Goal: Task Accomplishment & Management: Manage account settings

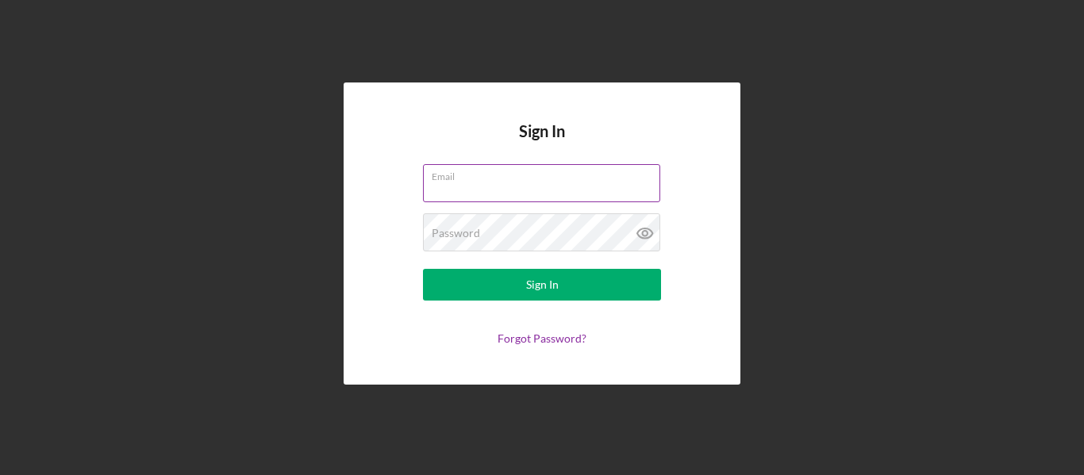
click at [467, 194] on input "Email" at bounding box center [541, 183] width 237 height 38
type input "[DOMAIN_NAME][EMAIL_ADDRESS][DOMAIN_NAME]"
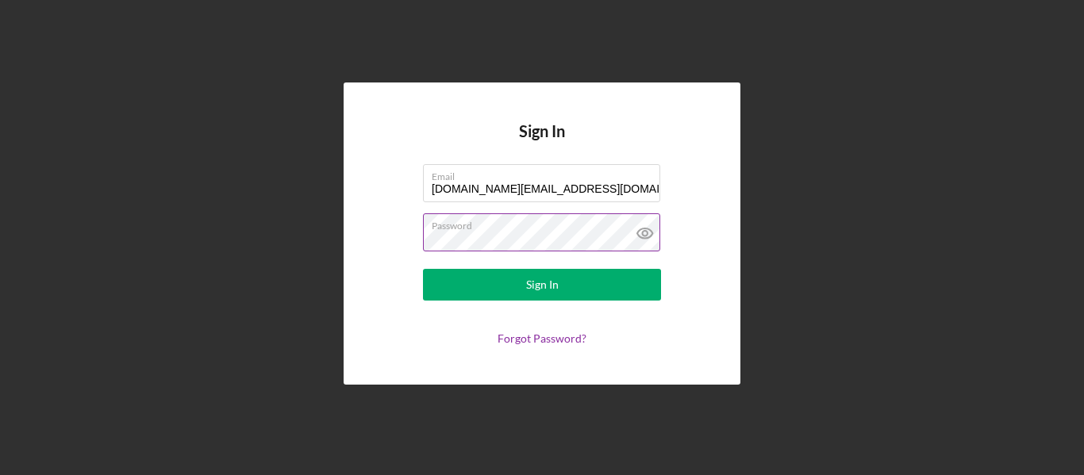
click at [640, 230] on icon at bounding box center [644, 234] width 15 height 10
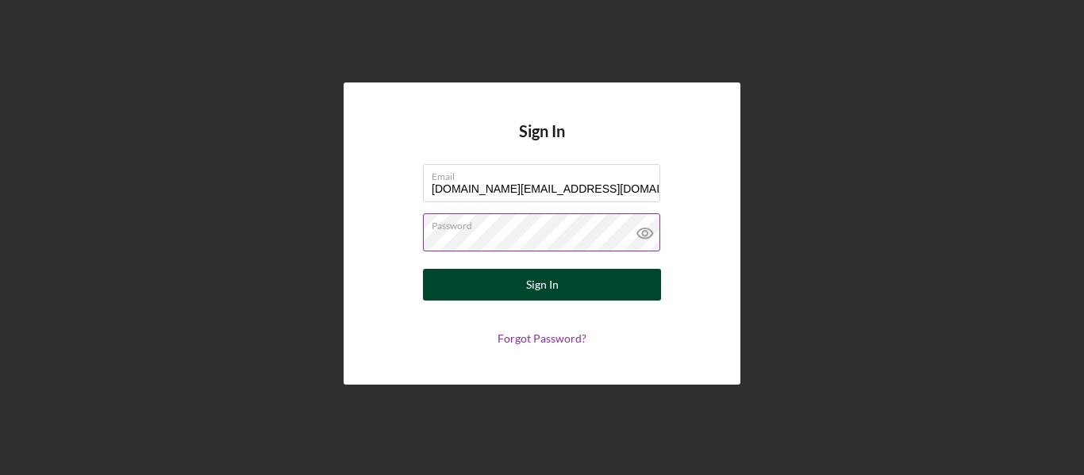
click at [517, 274] on button "Sign In" at bounding box center [542, 285] width 238 height 32
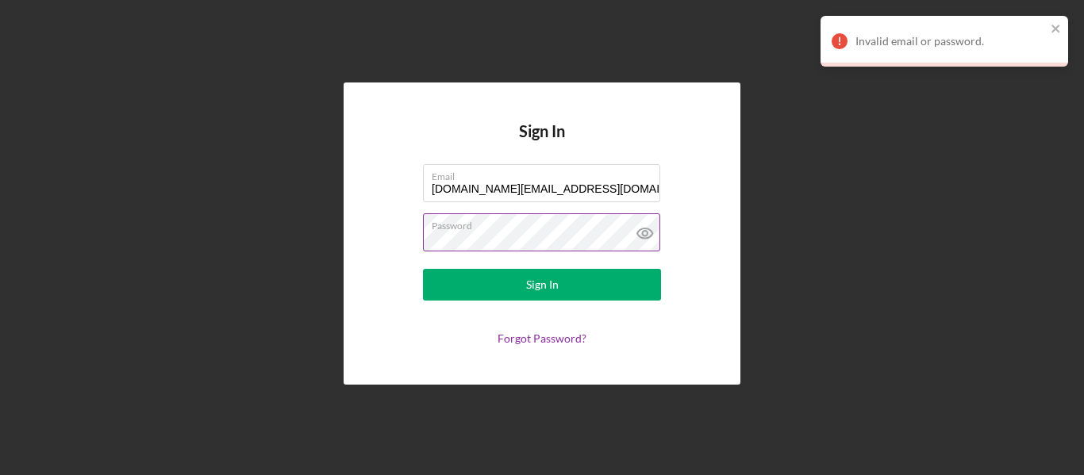
click at [1052, 19] on div "Invalid email or password." at bounding box center [945, 41] width 248 height 51
